Goal: Task Accomplishment & Management: Manage account settings

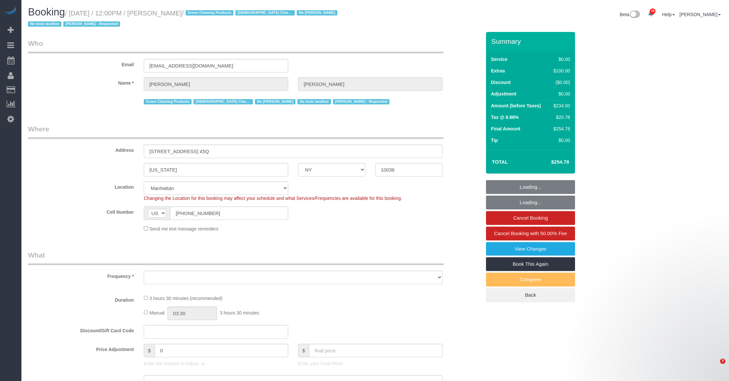
select select "NY"
select select "1"
select select "number:89"
select select "number:90"
select select "number:15"
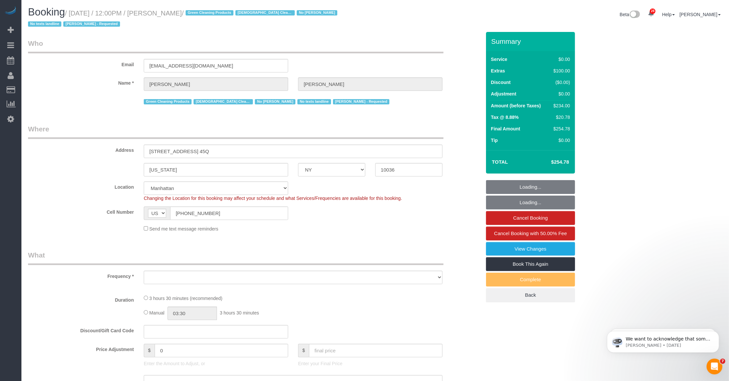
select select "number:5"
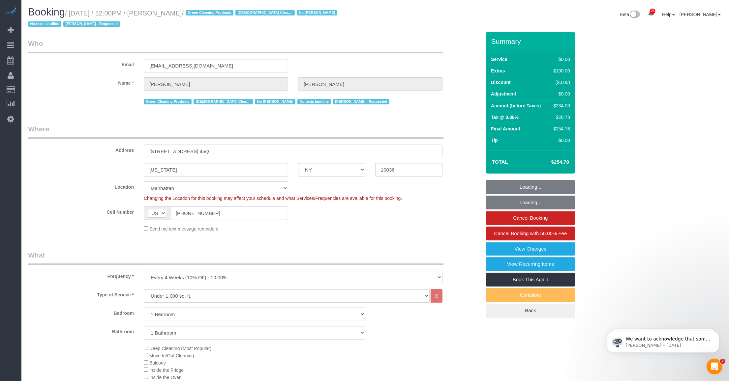
select select "object:1127"
select select "string:stripe-pm_1SBOIi4VGloSiKo7Y2vR3uI4"
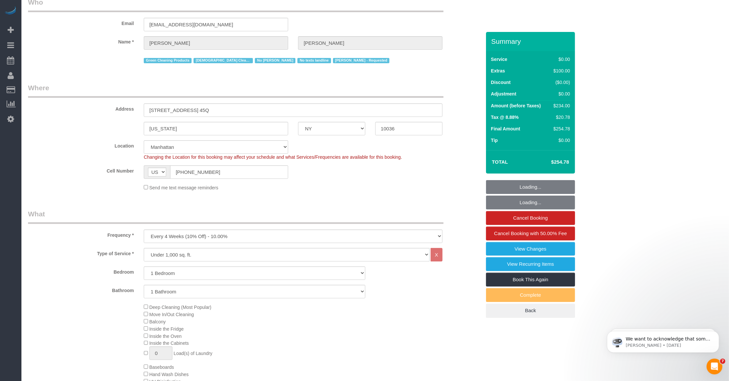
select select "spot1"
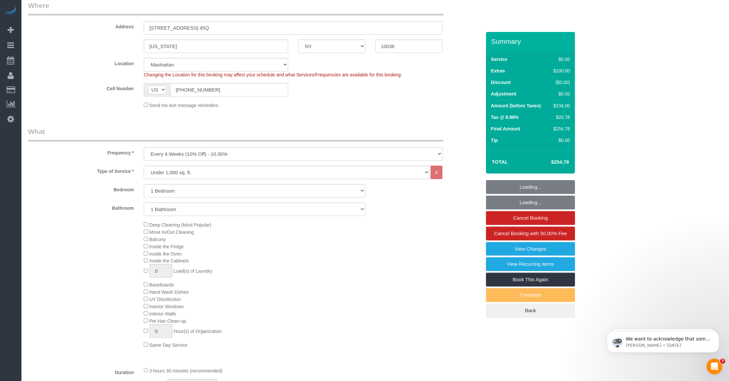
select select "object:1553"
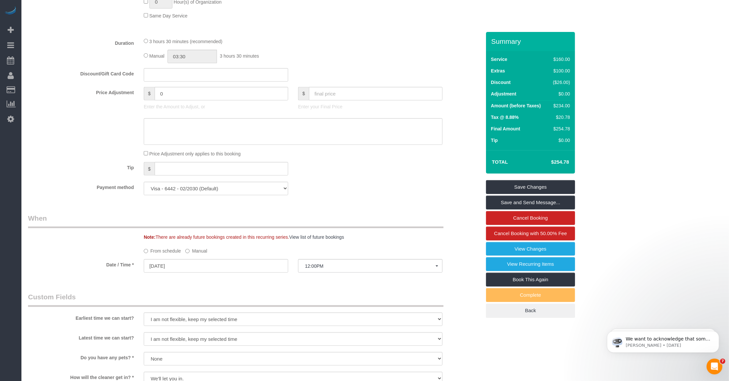
scroll to position [494, 0]
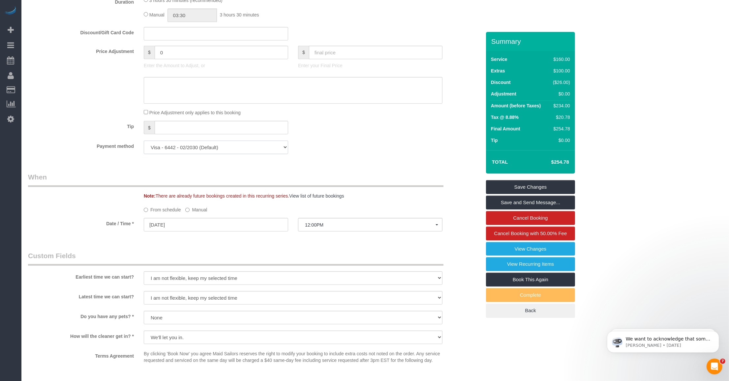
click at [230, 151] on select "Visa - 6442 - 02/2030 (Default) Add Credit Card ─────────────── Cash Check Payp…" at bounding box center [216, 148] width 144 height 14
click at [144, 141] on select "Visa - 6442 - 02/2030 (Default) Add Credit Card ─────────────── Cash Check Payp…" at bounding box center [216, 148] width 144 height 14
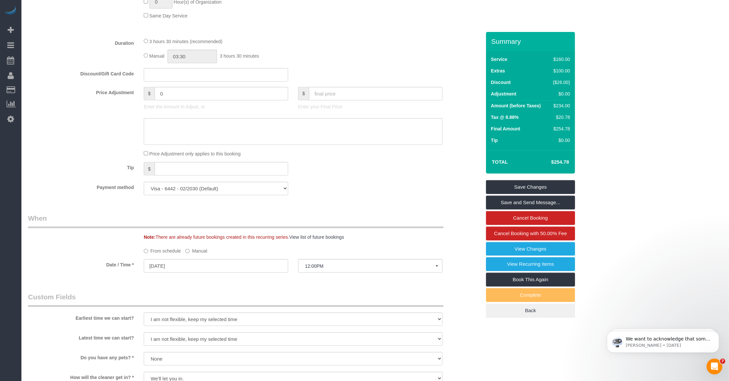
click at [363, 191] on div "Payment method Visa - 6442 - 02/2030 (Default) Add Credit Card ─────────────── …" at bounding box center [254, 189] width 463 height 14
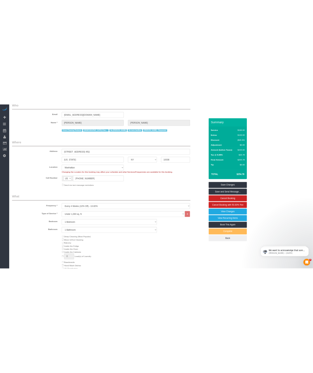
scroll to position [0, 0]
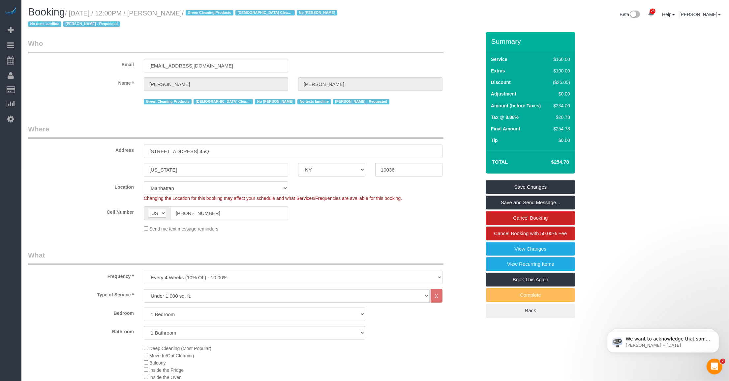
drag, startPoint x: 73, startPoint y: 13, endPoint x: 219, endPoint y: 13, distance: 147.0
click at [219, 13] on small "/ [DATE] / 12:00PM / [PERSON_NAME] / Green Cleaning Products [DEMOGRAPHIC_DATA]…" at bounding box center [183, 19] width 311 height 18
copy small "September 27, 2025 / 12:00PM / David Kupferberg"
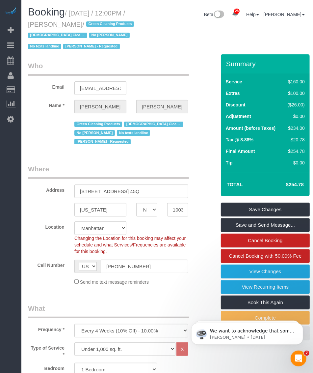
drag, startPoint x: 66, startPoint y: 15, endPoint x: 63, endPoint y: 20, distance: 5.2
click at [65, 15] on span "Booking" at bounding box center [46, 12] width 37 height 12
drag, startPoint x: 63, startPoint y: 22, endPoint x: 113, endPoint y: 25, distance: 50.5
click at [113, 25] on small "/ September 27, 2025 / 12:00PM / David Kupferberg / Green Cleaning Products Mal…" at bounding box center [82, 30] width 108 height 41
drag, startPoint x: 113, startPoint y: 25, endPoint x: 83, endPoint y: 24, distance: 30.0
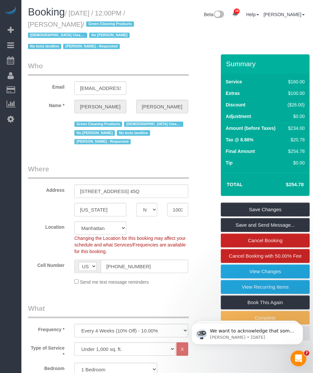
click at [83, 24] on small "/ September 27, 2025 / 12:00PM / David Kupferberg / Green Cleaning Products Mal…" at bounding box center [82, 30] width 108 height 41
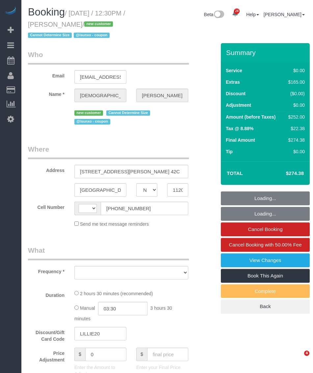
select select "NY"
select select "object:582"
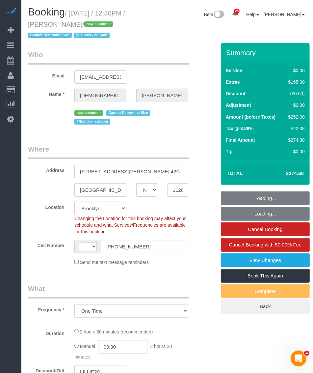
select select "string:US"
select select "string:stripe-pm_1SBaqG4VGloSiKo7ts4JTM7Z"
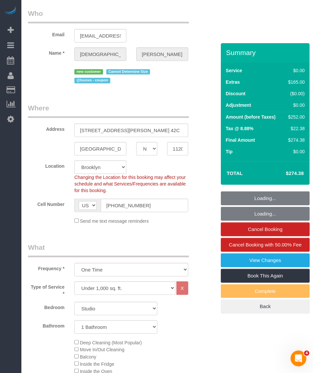
select select "number:89"
select select "number:90"
select select "number:15"
select select "number:5"
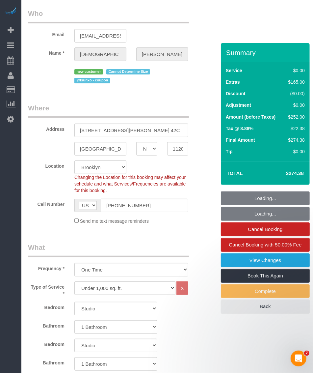
select select "object:1478"
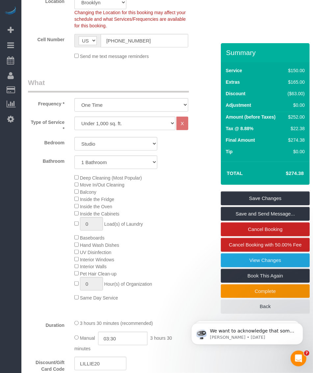
scroll to position [453, 0]
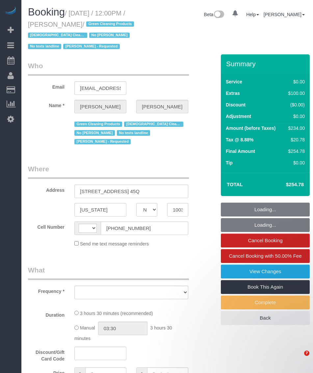
select select "NY"
select select "number:89"
select select "number:90"
select select "number:15"
select select "number:5"
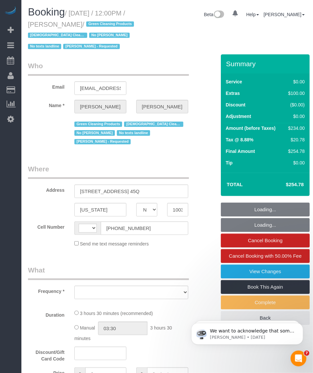
select select "string:[GEOGRAPHIC_DATA]"
select select "object:733"
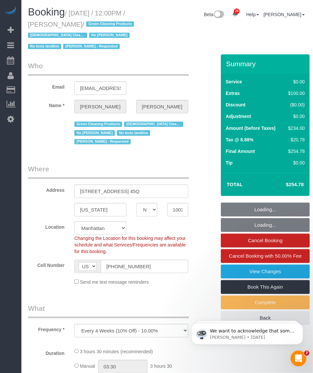
select select "string:stripe-pm_1SBOIi4VGloSiKo7Y2vR3uI4"
select select "object:990"
select select "1"
select select "spot1"
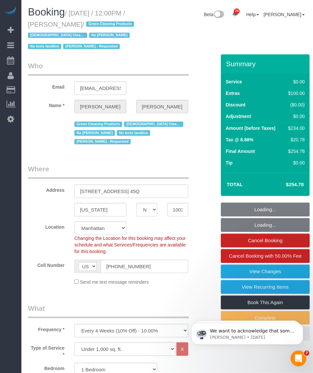
select select "1"
drag, startPoint x: 61, startPoint y: 24, endPoint x: 112, endPoint y: 24, distance: 51.4
click at [112, 24] on small "/ September 27, 2025 / 12:00PM / David Kupferberg / Green Cleaning Products Mal…" at bounding box center [82, 30] width 108 height 41
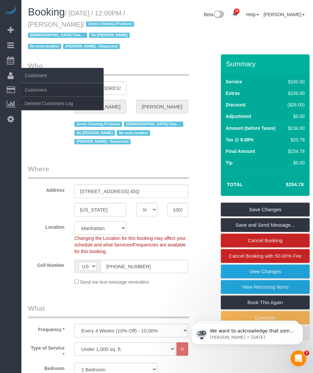
copy small "David Kupferberg"
click at [30, 88] on link "Customers" at bounding box center [62, 89] width 82 height 13
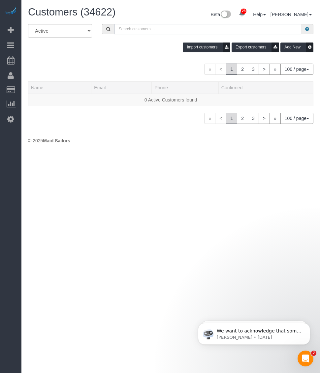
click at [134, 30] on input "text" at bounding box center [207, 29] width 187 height 10
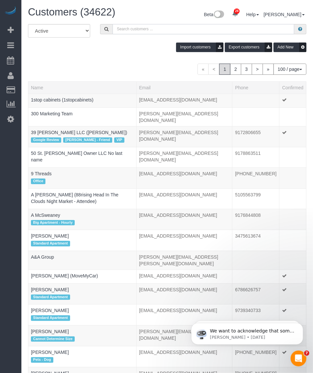
paste input "David Kupferberg"
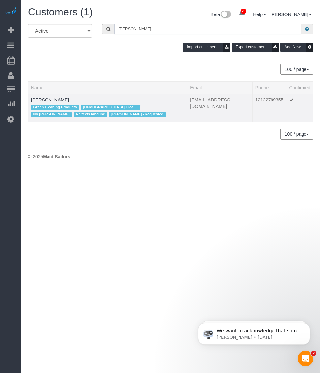
type input "David Kupferberg"
click at [56, 96] on td "David Kupferberg Green Cleaning Products Male Cleaner - Requested No Marlenyn R…" at bounding box center [107, 108] width 159 height 28
click at [55, 99] on link "David Kupferberg" at bounding box center [50, 99] width 38 height 5
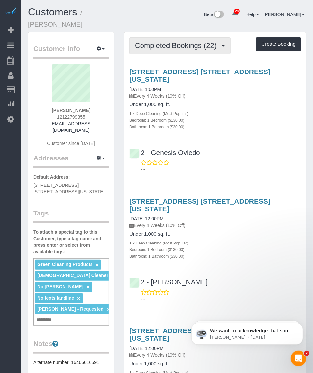
click at [186, 42] on span "Completed Bookings (22)" at bounding box center [177, 46] width 85 height 8
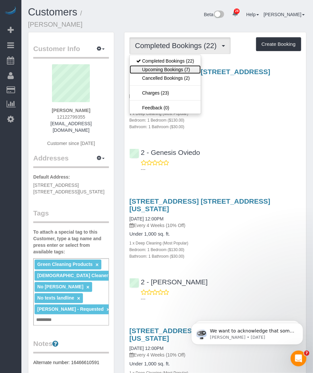
click at [161, 65] on link "Upcoming Bookings (7)" at bounding box center [165, 69] width 71 height 9
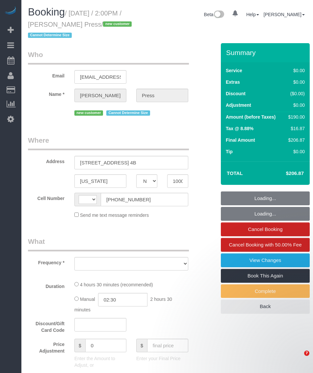
select select "NY"
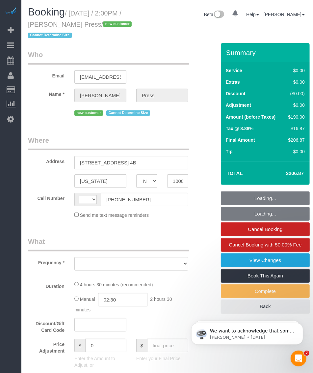
select select "string:[GEOGRAPHIC_DATA]"
select select "object:926"
select select "2"
select select "number:58"
select select "number:75"
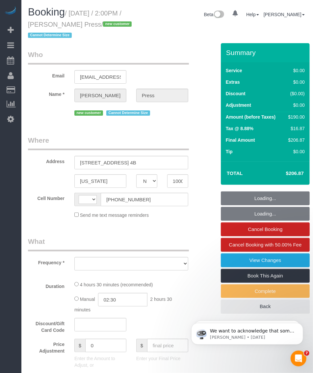
select select "number:15"
select select "number:5"
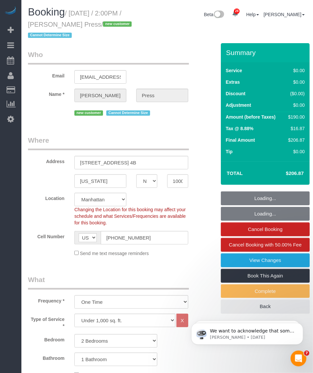
select select "string:stripe-pm_1S6YfM4VGloSiKo7PXEYptiZ"
select select "spot1"
select select "object:1082"
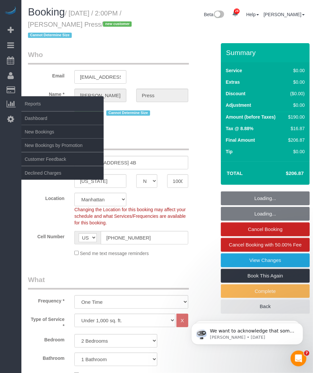
select select "2"
